Goal: Information Seeking & Learning: Learn about a topic

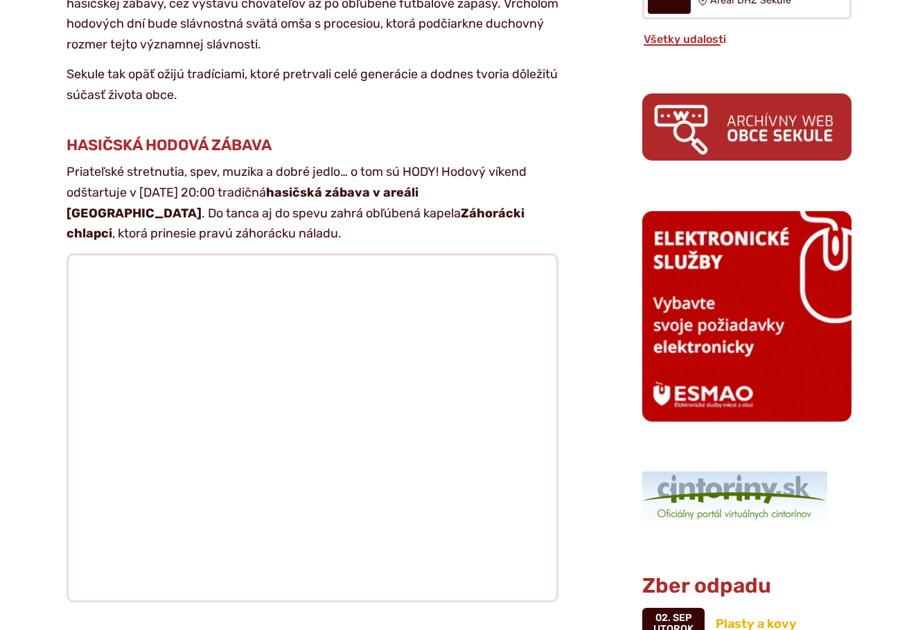
scroll to position [1080, 0]
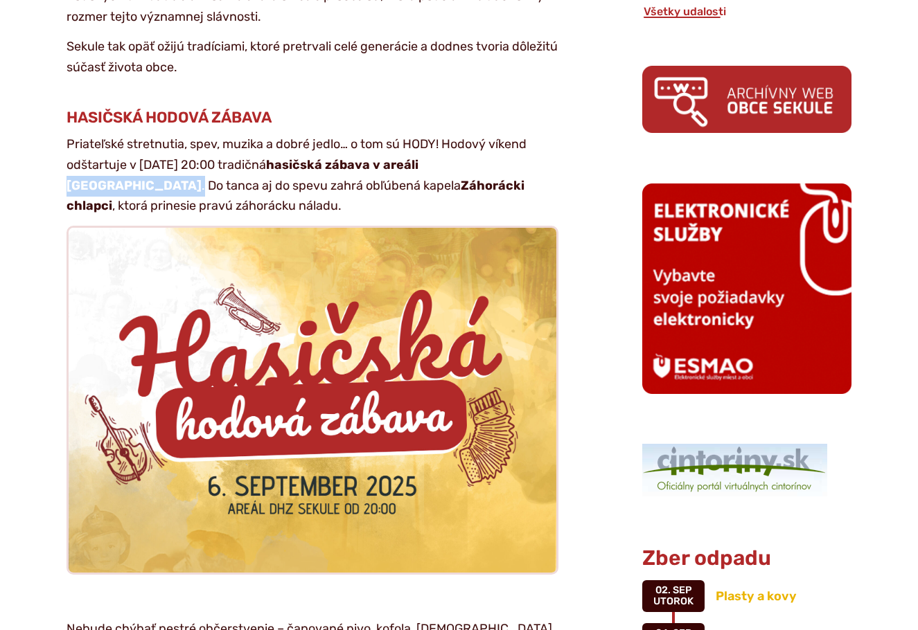
drag, startPoint x: 510, startPoint y: 110, endPoint x: 113, endPoint y: 136, distance: 398.4
click at [113, 136] on p "Priateľské stretnutia, spev, muzika a dobré jedlo… o tom sú HODY! Hodový víkend…" at bounding box center [312, 175] width 492 height 82
copy p "DHZ Sekule ."
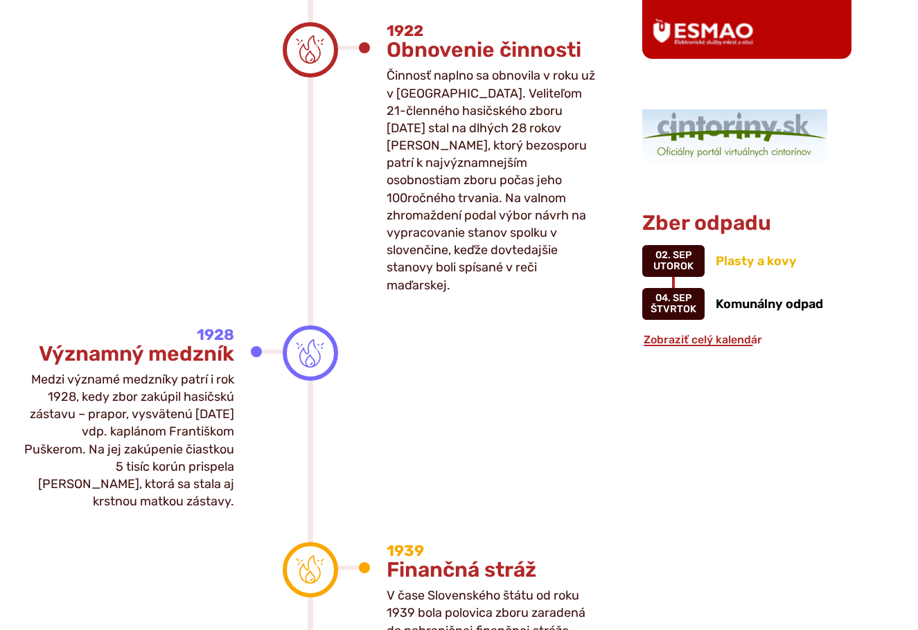
scroll to position [1330, 0]
